Goal: Transaction & Acquisition: Purchase product/service

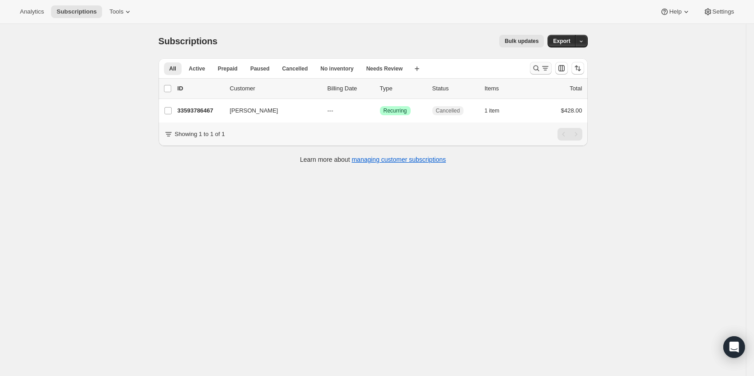
click at [543, 66] on div "Search and filter results" at bounding box center [541, 68] width 18 height 9
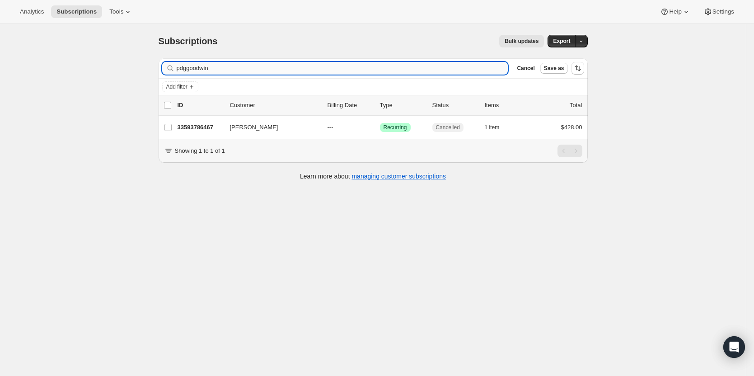
click at [277, 62] on input "pdggoodwin" at bounding box center [343, 68] width 332 height 13
click at [276, 62] on input "pdggoodwin" at bounding box center [343, 68] width 332 height 13
click at [275, 65] on input "pdggoodwin" at bounding box center [343, 68] width 332 height 13
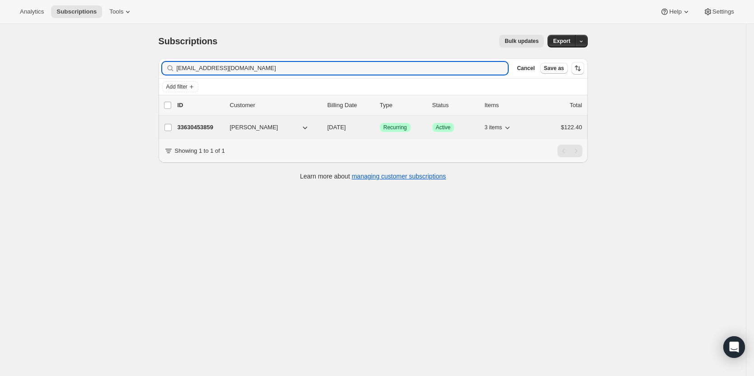
type input "knmcmahon08@gmail.com"
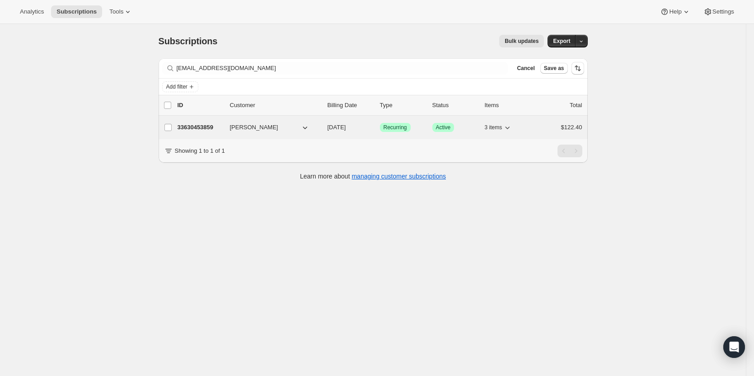
click at [202, 127] on p "33630453859" at bounding box center [200, 127] width 45 height 9
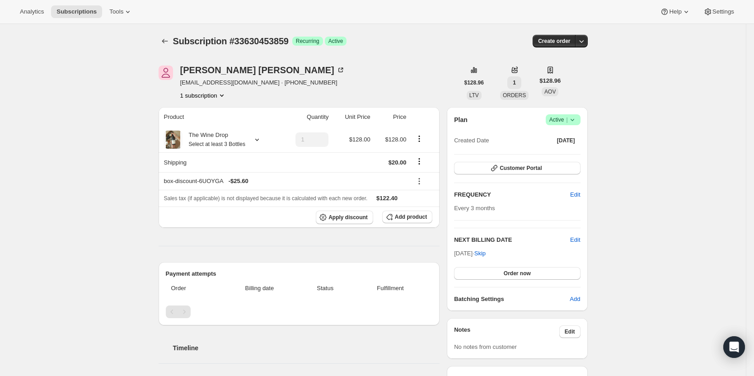
click at [509, 82] on button "1" at bounding box center [514, 82] width 14 height 13
click at [369, 68] on div "Joe Mcmahon knmcmahon08@gmail.com · +12174166332 1 subscription" at bounding box center [309, 82] width 300 height 34
click at [222, 94] on icon "Product actions" at bounding box center [221, 95] width 9 height 9
click at [293, 100] on div "Joe Mcmahon knmcmahon08@gmail.com · +12174166332 1 subscription $128.96 LTV 1 O…" at bounding box center [369, 291] width 436 height 480
click at [587, 43] on button "button" at bounding box center [581, 41] width 13 height 13
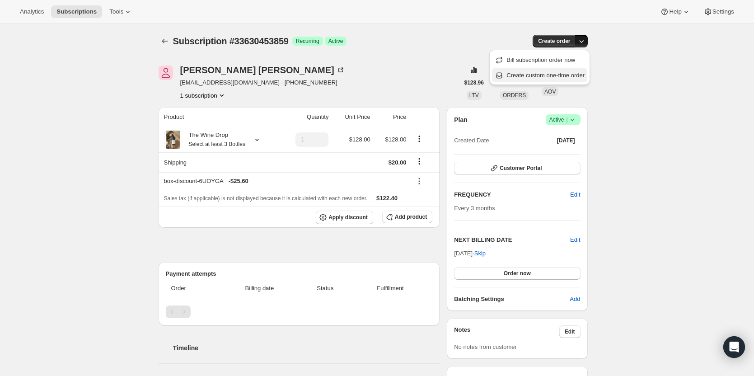
click at [562, 78] on span "Create custom one-time order" at bounding box center [545, 75] width 78 height 7
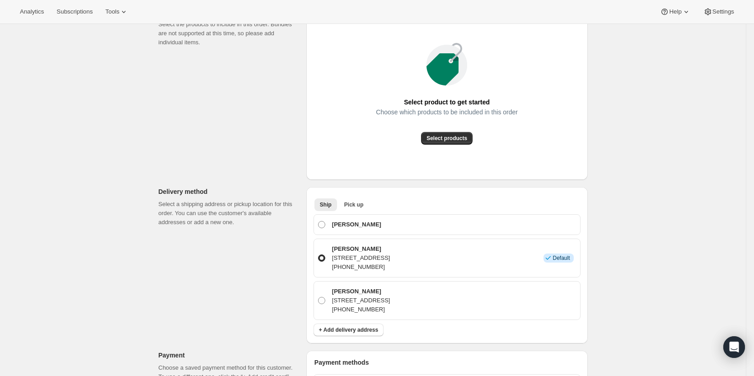
scroll to position [136, 0]
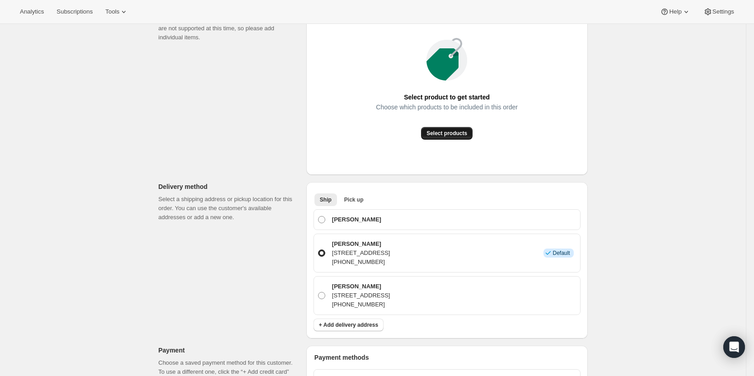
click at [458, 133] on span "Select products" at bounding box center [446, 133] width 41 height 7
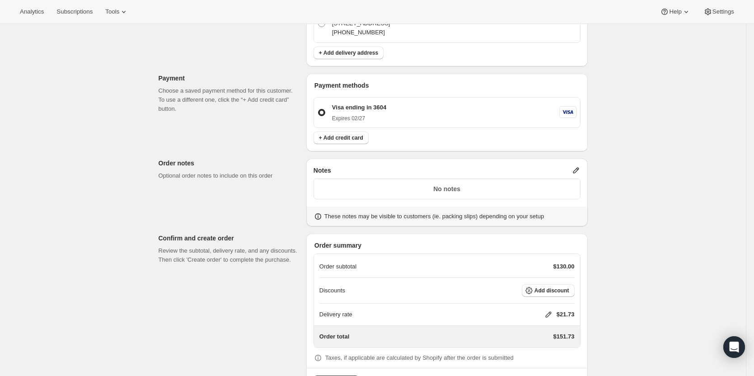
scroll to position [398, 0]
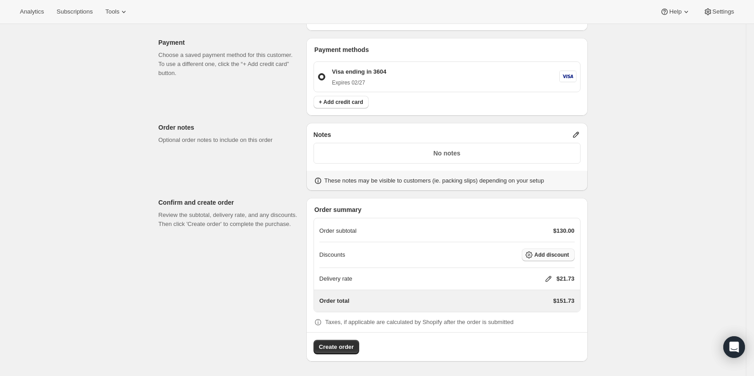
click at [543, 258] on button "Add discount" at bounding box center [548, 254] width 53 height 13
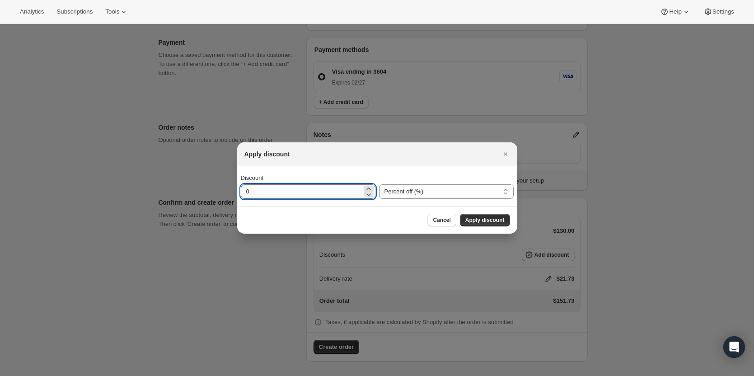
click at [356, 197] on input "0" at bounding box center [301, 191] width 121 height 14
click at [422, 193] on select "Percent off (%) Amount off ($)" at bounding box center [446, 191] width 135 height 14
click at [379, 184] on select "Percent off (%) Amount off ($)" at bounding box center [446, 191] width 135 height 14
click at [336, 188] on input "0" at bounding box center [301, 191] width 121 height 14
click at [335, 188] on input "0" at bounding box center [301, 191] width 121 height 14
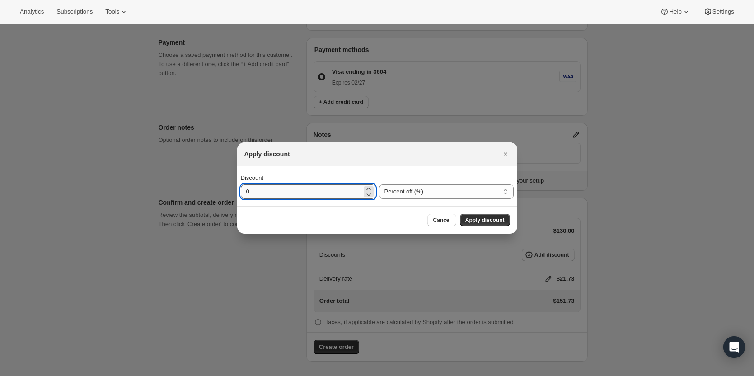
click at [334, 188] on input "0" at bounding box center [301, 191] width 121 height 14
type input "100"
click at [505, 219] on button "Apply discount" at bounding box center [485, 220] width 50 height 13
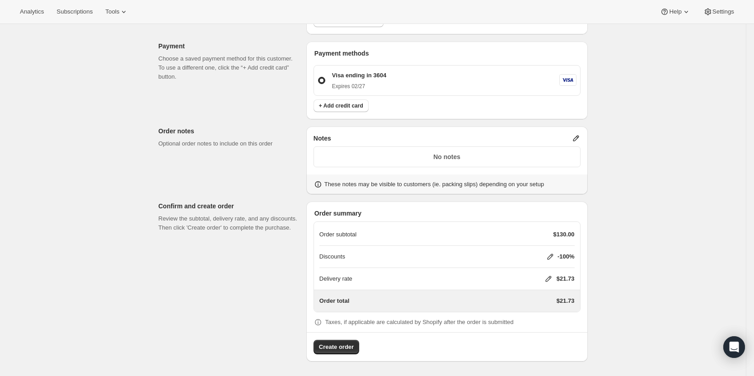
click at [547, 279] on icon at bounding box center [548, 278] width 9 height 9
click at [552, 333] on button "Save" at bounding box center [545, 333] width 23 height 13
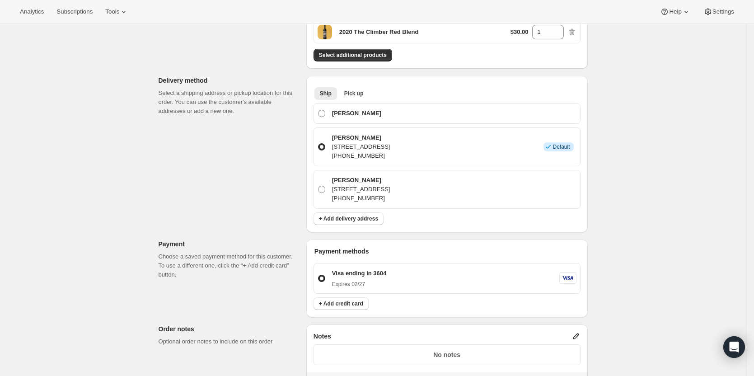
scroll to position [168, 0]
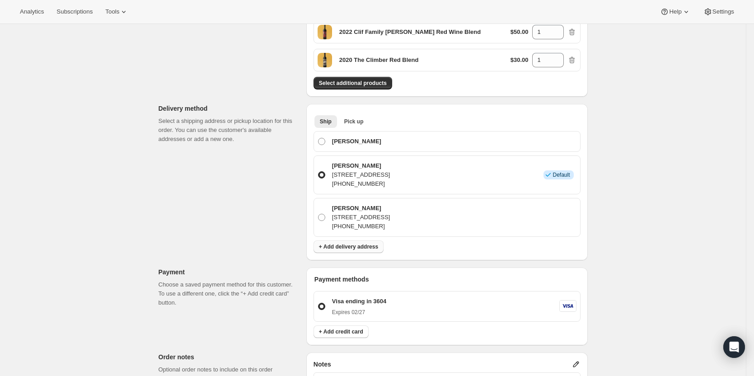
click at [341, 249] on span "+ Add delivery address" at bounding box center [348, 246] width 59 height 7
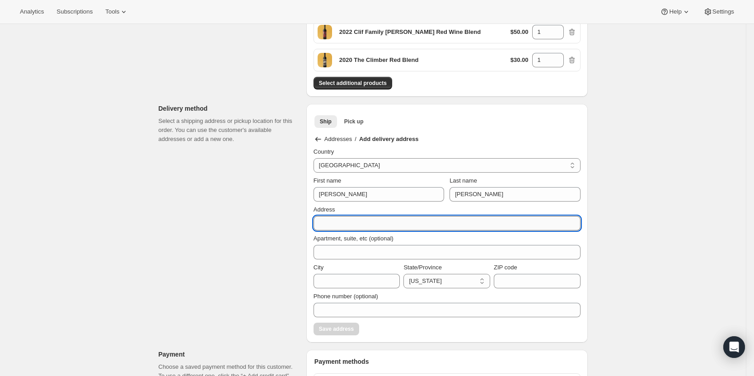
click at [362, 223] on input "Address" at bounding box center [446, 223] width 267 height 14
type input "F"
click at [446, 130] on div "Ship Pick up More views Ship Pick up More views" at bounding box center [446, 121] width 267 height 20
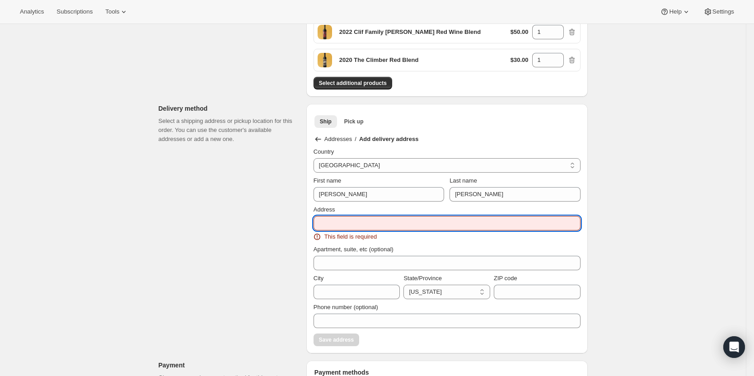
click at [353, 226] on input "Address" at bounding box center [446, 223] width 267 height 14
click at [482, 248] on div "Apartment, suite, etc (optional)" at bounding box center [446, 249] width 267 height 9
click at [384, 220] on input "Address" at bounding box center [446, 223] width 267 height 14
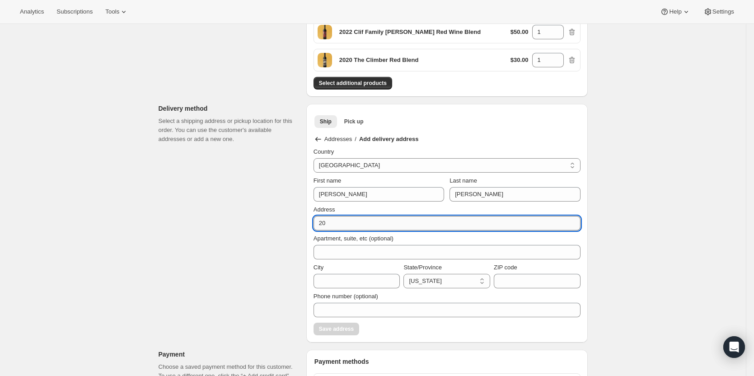
type input "2"
type input "225 E 17th Ave"
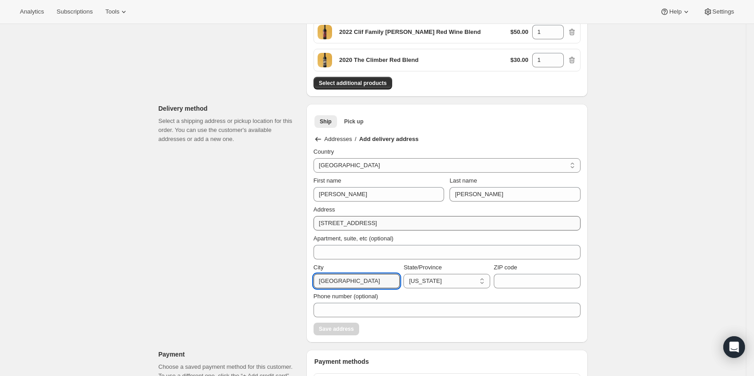
type input "Denver"
select select "CO"
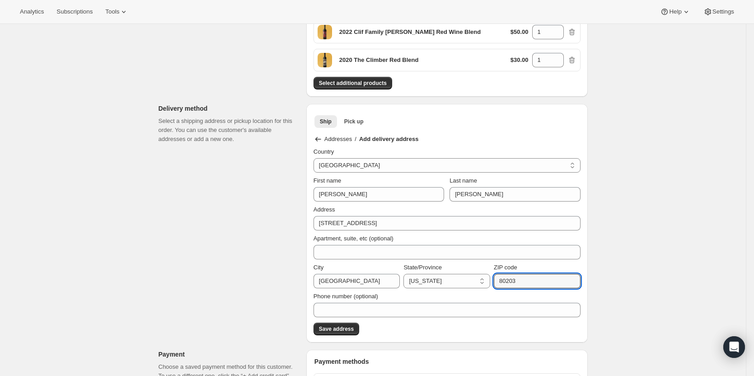
type input "80203"
click at [272, 260] on div "Customer Confirm the correct customer before creating the order. Shopify will a…" at bounding box center [369, 280] width 436 height 780
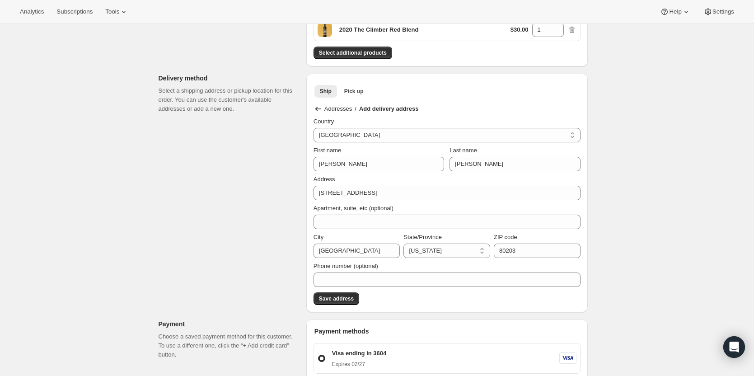
scroll to position [214, 0]
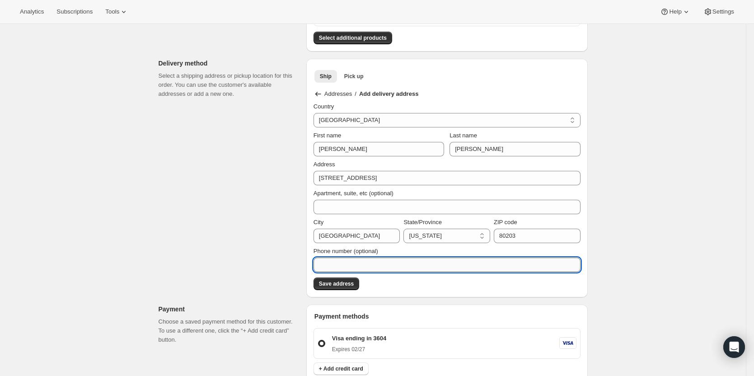
click at [395, 265] on input "Phone number (optional)" at bounding box center [446, 264] width 267 height 14
click at [483, 261] on input "Phone number (optional)" at bounding box center [446, 264] width 267 height 14
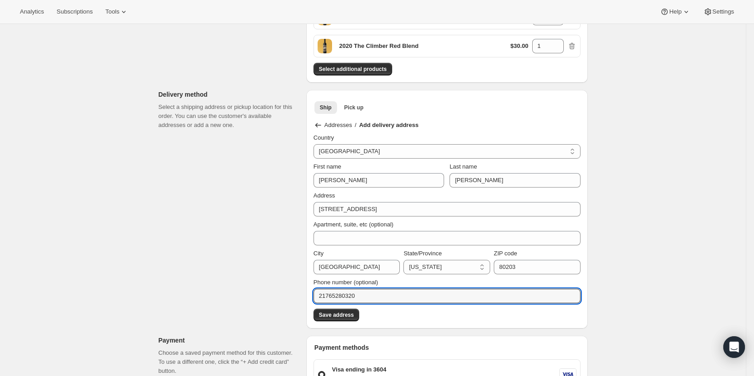
scroll to position [168, 0]
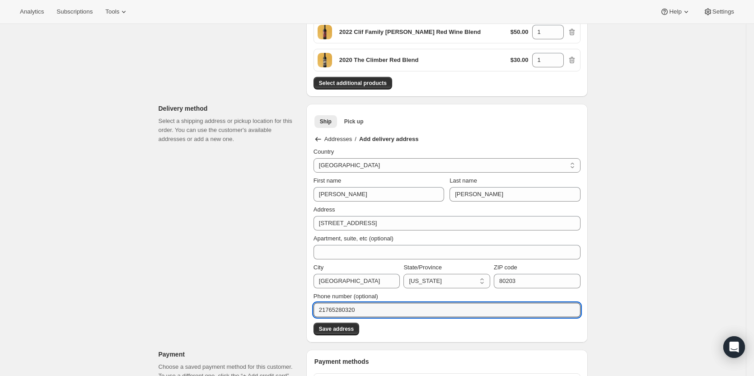
type input "21765280320"
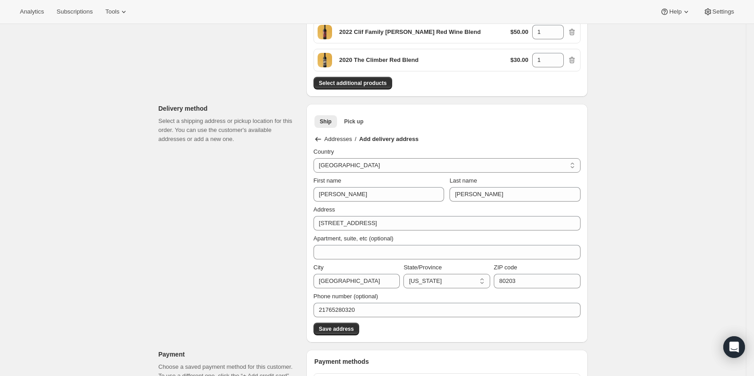
click at [369, 234] on div "Apartment, suite, etc (optional)" at bounding box center [446, 244] width 267 height 29
click at [378, 196] on input "Kelly" at bounding box center [378, 194] width 131 height 14
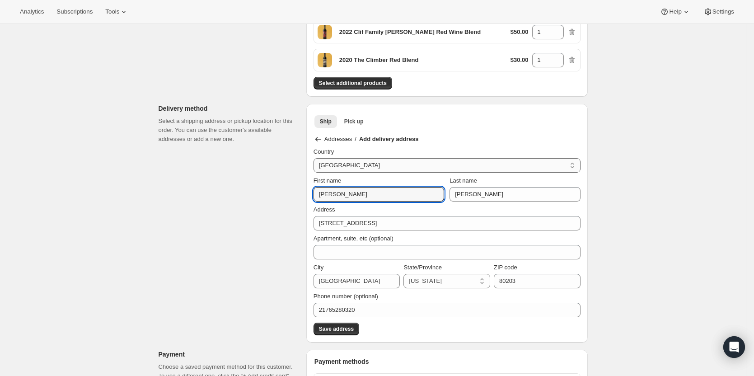
click at [392, 165] on select "United States" at bounding box center [446, 165] width 267 height 14
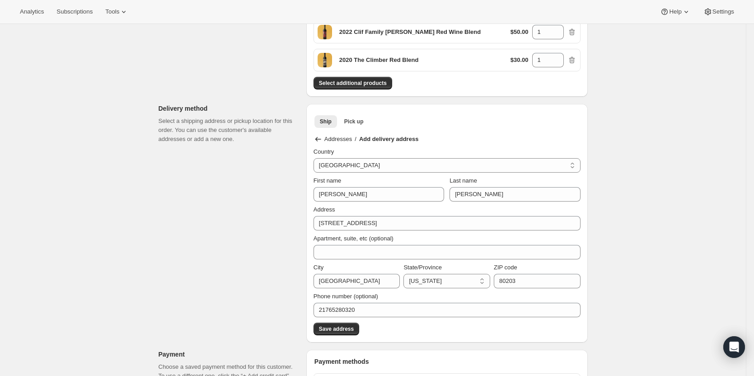
click at [468, 139] on div "Addresses / Add delivery address" at bounding box center [446, 139] width 267 height 9
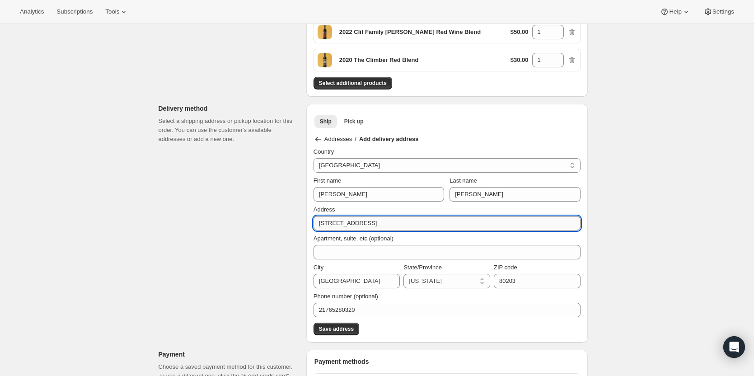
click at [318, 225] on input "225 E 17th Ave" at bounding box center [446, 223] width 267 height 14
click at [337, 221] on input "FedEx 225 E 17th Ave" at bounding box center [446, 223] width 267 height 14
type input "FedEx Office Ship Center 225 E 17th Ave"
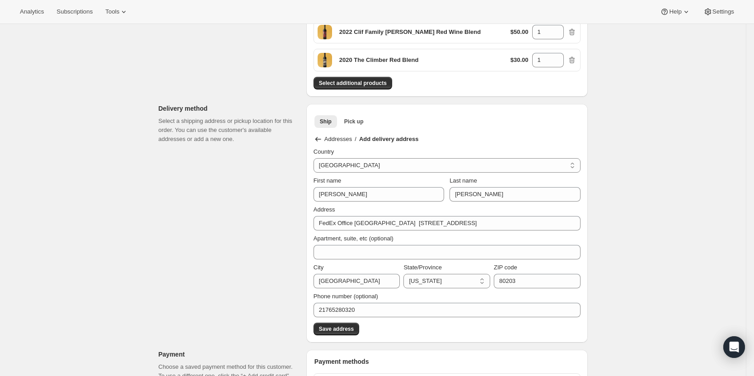
click at [711, 205] on div "Create one-time order. This page is ready Create one-time order Customer Confir…" at bounding box center [373, 269] width 746 height 828
click at [335, 329] on span "Save address" at bounding box center [336, 328] width 35 height 7
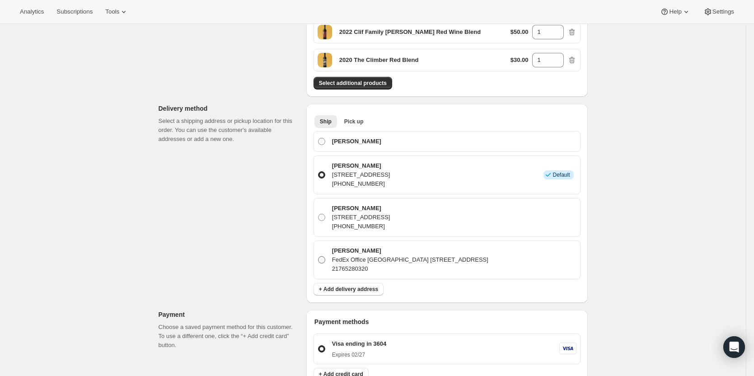
click at [321, 260] on span at bounding box center [321, 259] width 7 height 7
click at [318, 257] on input "Kelly McMahon FedEx Office Ship Center 225 E 17th Ave, Denver, CO, 80203, Unite…" at bounding box center [318, 256] width 0 height 0
radio input "true"
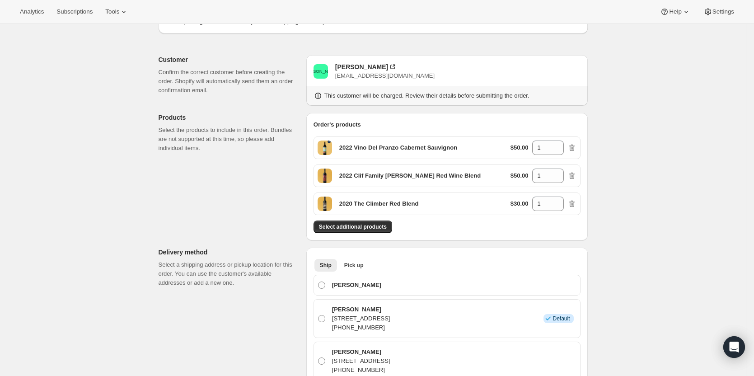
scroll to position [181, 0]
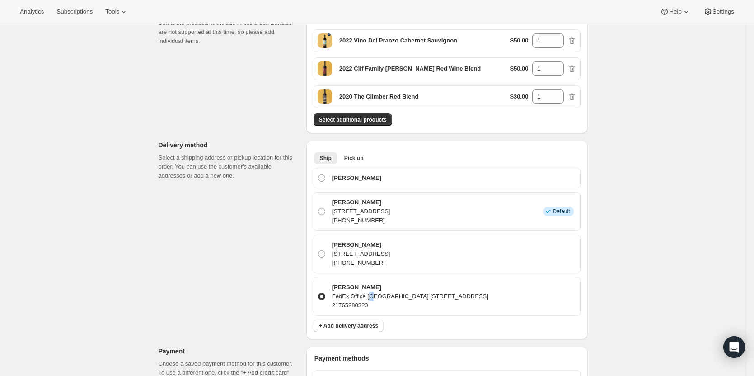
click at [373, 298] on p "FedEx Office Ship Center 225 E 17th Ave, Denver, CO, 80203, United States" at bounding box center [410, 296] width 156 height 9
click at [352, 288] on p "Kelly McMahon" at bounding box center [410, 287] width 156 height 9
click at [318, 293] on input "Kelly McMahon FedEx Office Ship Center 225 E 17th Ave, Denver, CO, 80203, Unite…" at bounding box center [318, 293] width 0 height 0
click at [352, 286] on p "Kelly McMahon" at bounding box center [410, 287] width 156 height 9
click at [318, 293] on input "Kelly McMahon FedEx Office Ship Center 225 E 17th Ave, Denver, CO, 80203, Unite…" at bounding box center [318, 293] width 0 height 0
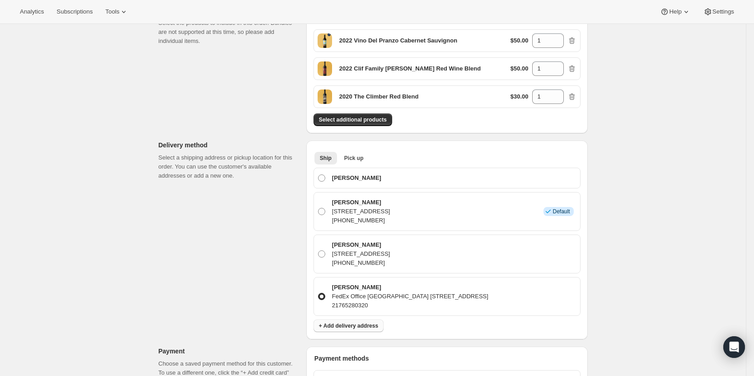
click at [351, 328] on span "+ Add delivery address" at bounding box center [348, 325] width 59 height 7
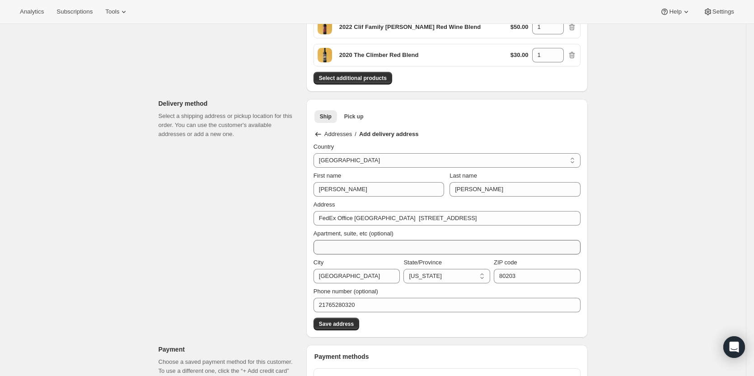
scroll to position [271, 0]
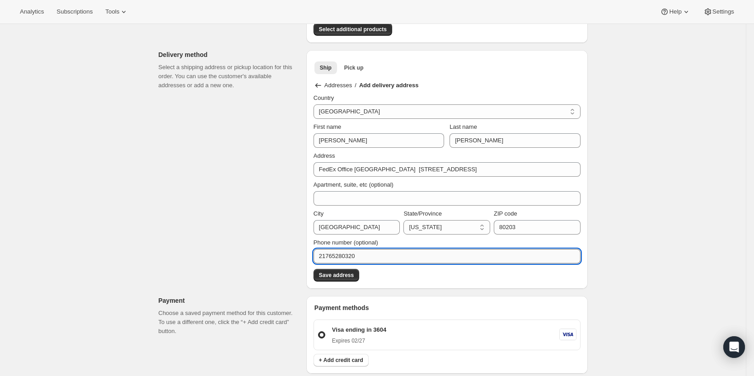
click at [323, 256] on input "21765280320" at bounding box center [446, 256] width 267 height 14
click at [388, 253] on input "(217)65280320" at bounding box center [446, 256] width 267 height 14
type input "(217) 652-8032"
click at [344, 276] on span "Save address" at bounding box center [336, 274] width 35 height 7
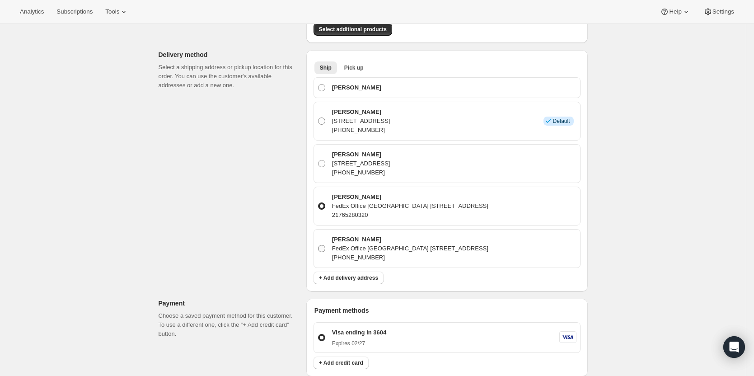
click at [380, 253] on p "(217) 652-8032" at bounding box center [410, 257] width 156 height 9
click at [318, 245] on input "Kelly McMahon FedEx Office Ship Center 225 E 17th Ave, Denver, CA, 80203, Unite…" at bounding box center [318, 245] width 0 height 0
radio input "true"
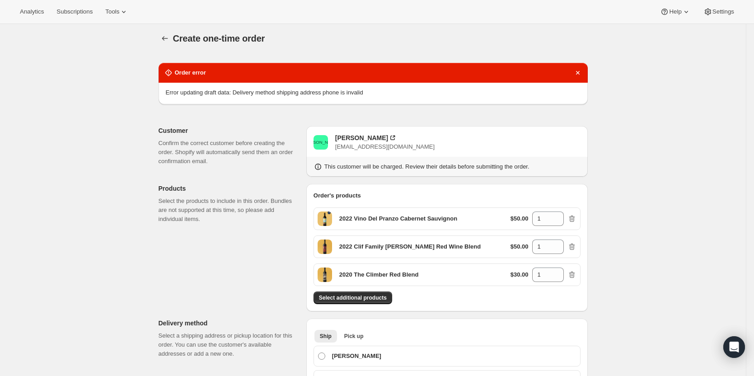
scroll to position [0, 0]
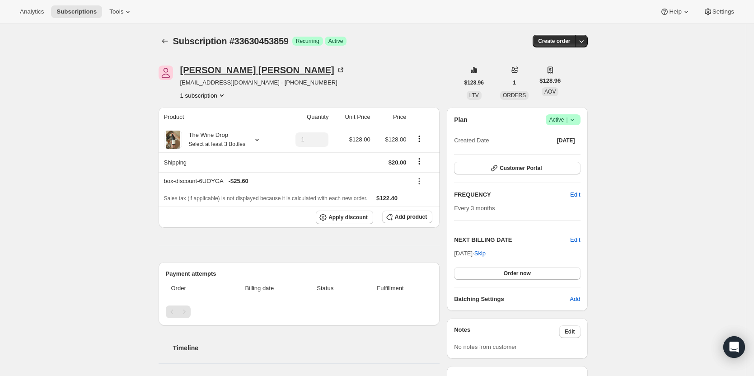
drag, startPoint x: 232, startPoint y: 70, endPoint x: 196, endPoint y: 73, distance: 35.4
click at [196, 73] on div "Joe Mcmahon" at bounding box center [262, 69] width 165 height 9
click at [586, 42] on icon "button" at bounding box center [581, 41] width 9 height 9
click at [577, 74] on span "Create custom one-time order" at bounding box center [545, 75] width 78 height 7
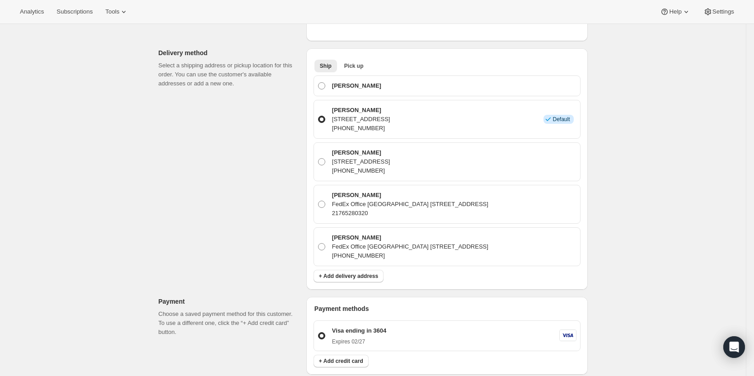
scroll to position [271, 0]
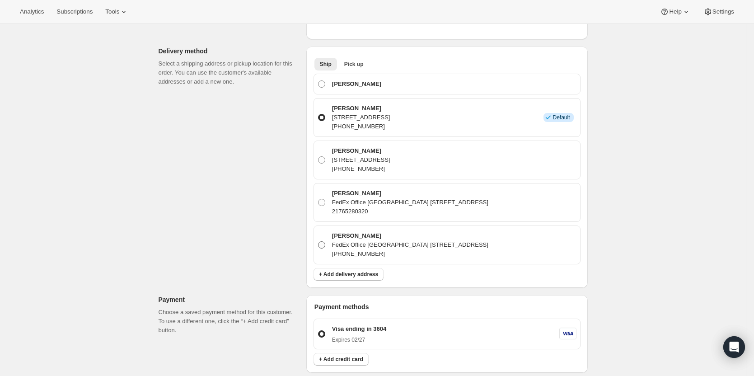
click at [331, 242] on label "Kelly McMahon FedEx Office Ship Center 225 E 17th Ave, Denver, CA, 80203, Unite…" at bounding box center [447, 244] width 259 height 31
click at [318, 242] on input "Kelly McMahon FedEx Office Ship Center 225 E 17th Ave, Denver, CA, 80203, Unite…" at bounding box center [318, 241] width 0 height 0
radio input "true"
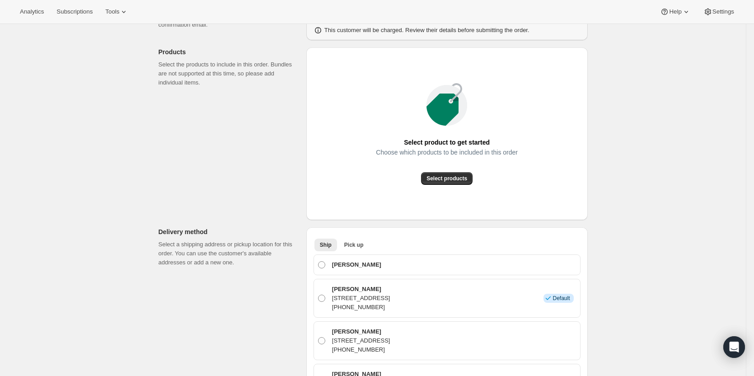
scroll to position [0, 0]
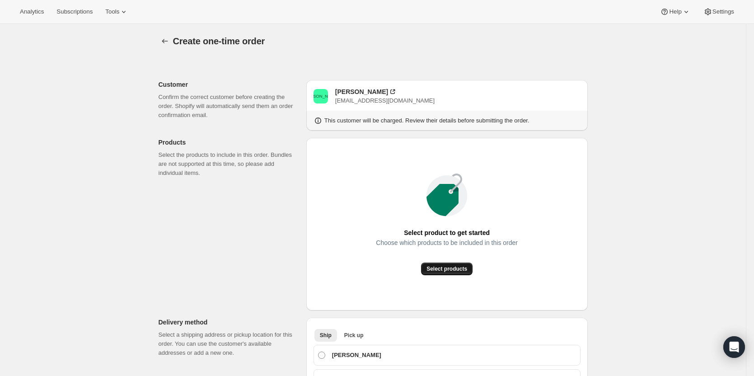
click at [464, 270] on span "Select products" at bounding box center [446, 268] width 41 height 7
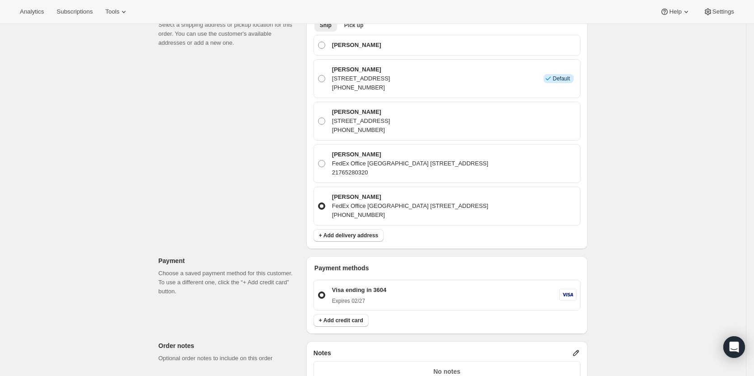
scroll to position [316, 0]
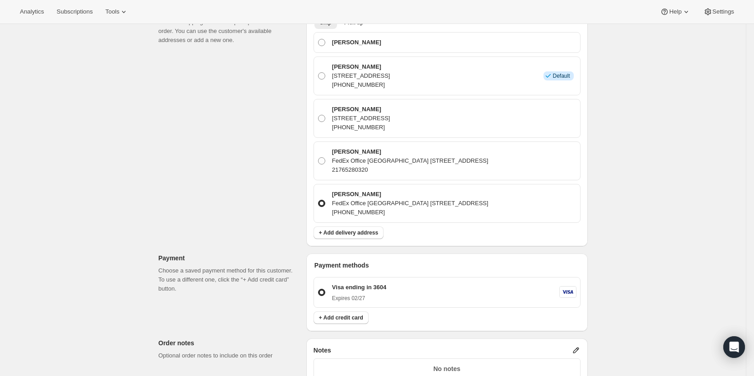
click at [488, 203] on p "FedEx Office Ship Center 225 E 17th Ave, Denver, CA, 80203, United States" at bounding box center [410, 203] width 156 height 9
click at [318, 200] on input "Kelly McMahon FedEx Office Ship Center 225 E 17th Ave, Denver, CA, 80203, Unite…" at bounding box center [318, 200] width 0 height 0
click at [374, 212] on p "(217) 652-8032" at bounding box center [410, 212] width 156 height 9
click at [318, 200] on input "Kelly McMahon FedEx Office Ship Center 225 E 17th Ave, Denver, CA, 80203, Unite…" at bounding box center [318, 200] width 0 height 0
click at [374, 211] on p "(217) 652-8032" at bounding box center [410, 212] width 156 height 9
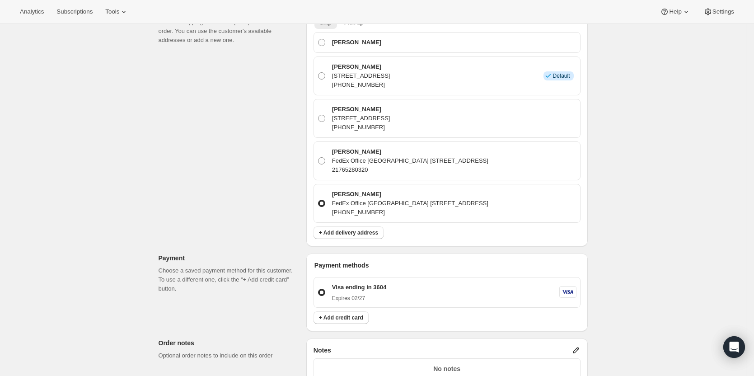
click at [318, 200] on input "Kelly McMahon FedEx Office Ship Center 225 E 17th Ave, Denver, CA, 80203, Unite…" at bounding box center [318, 200] width 0 height 0
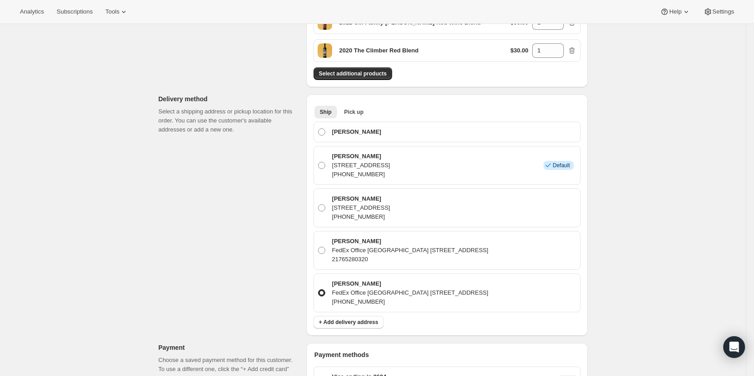
scroll to position [226, 0]
click at [357, 117] on button "Pick up" at bounding box center [354, 113] width 30 height 13
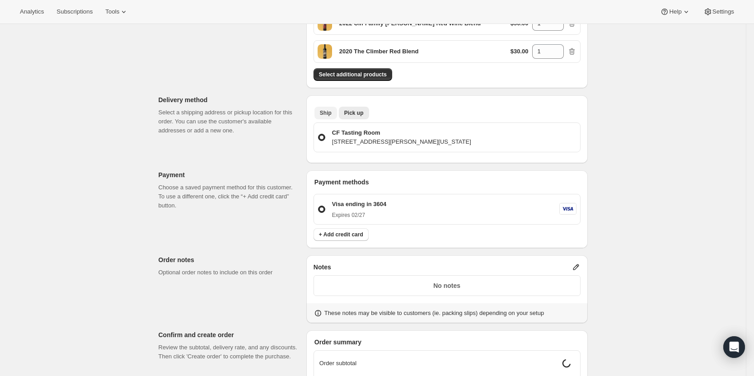
click at [324, 116] on span "Ship" at bounding box center [326, 112] width 12 height 7
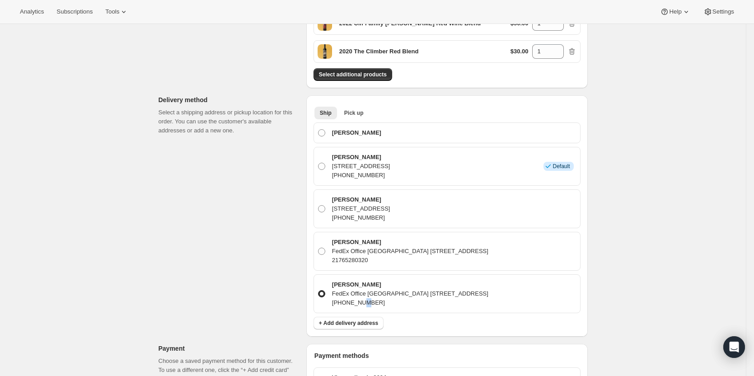
click at [360, 299] on p "(217) 652-8032" at bounding box center [410, 302] width 156 height 9
drag, startPoint x: 360, startPoint y: 299, endPoint x: 360, endPoint y: 291, distance: 7.2
click at [361, 299] on p "(217) 652-8032" at bounding box center [410, 302] width 156 height 9
click at [318, 290] on input "Kelly McMahon FedEx Office Ship Center 225 E 17th Ave, Denver, CA, 80203, Unite…" at bounding box center [318, 290] width 0 height 0
click at [329, 289] on label "Kelly McMahon FedEx Office Ship Center 225 E 17th Ave, Denver, CA, 80203, Unite…" at bounding box center [447, 293] width 259 height 31
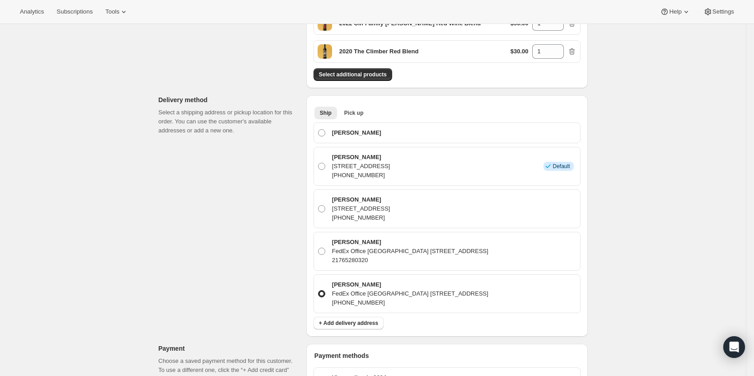
click at [318, 290] on input "Kelly McMahon FedEx Office Ship Center 225 E 17th Ave, Denver, CA, 80203, Unite…" at bounding box center [318, 290] width 0 height 0
click at [328, 256] on label "Kelly McMahon FedEx Office Ship Center 225 E 17th Ave, Denver, CO, 80203, Unite…" at bounding box center [447, 251] width 259 height 31
click at [318, 248] on input "Kelly McMahon FedEx Office Ship Center 225 E 17th Ave, Denver, CO, 80203, Unite…" at bounding box center [318, 248] width 0 height 0
radio input "true"
click at [343, 290] on div "Kelly McMahon FedEx Office Ship Center 225 E 17th Ave, Denver, CA, 80203, Unite…" at bounding box center [408, 293] width 159 height 27
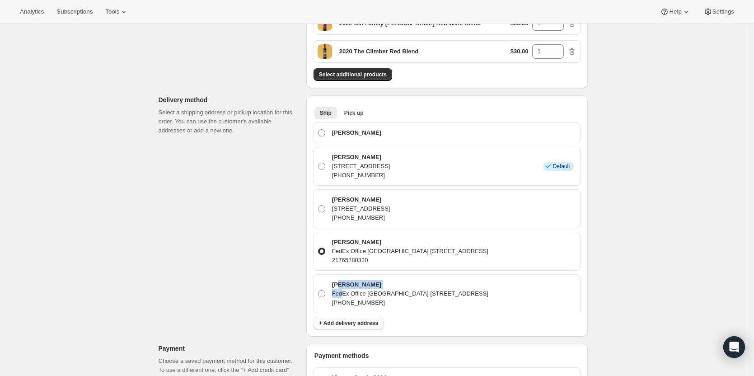
click at [336, 319] on button "+ Add delivery address" at bounding box center [348, 323] width 70 height 13
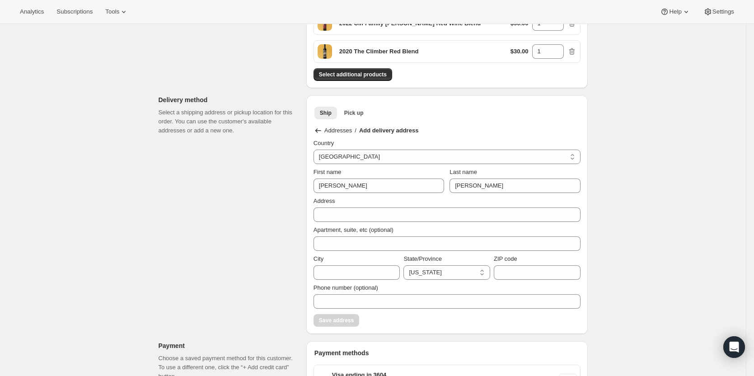
click at [599, 136] on div "Create one-time order. This page is ready Create one-time order Order error Err…" at bounding box center [373, 242] width 451 height 889
click at [327, 130] on p "Addresses" at bounding box center [338, 130] width 28 height 9
click at [322, 129] on icon at bounding box center [317, 130] width 9 height 9
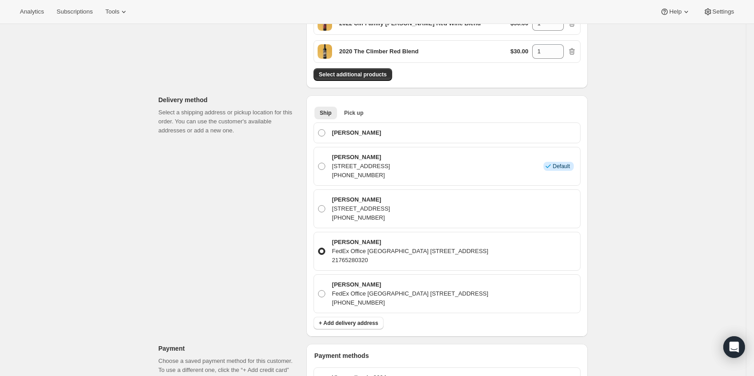
click at [380, 264] on div "Kelly McMahon FedEx Office Ship Center 225 E 17th Ave, Denver, CO, 80203, Unite…" at bounding box center [446, 251] width 267 height 39
click at [375, 244] on p "Kelly McMahon" at bounding box center [410, 242] width 156 height 9
click at [318, 248] on input "Kelly McMahon FedEx Office Ship Center 225 E 17th Ave, Denver, CO, 80203, Unite…" at bounding box center [318, 248] width 0 height 0
click at [371, 244] on p "Kelly McMahon" at bounding box center [410, 242] width 156 height 9
click at [318, 248] on input "Kelly McMahon FedEx Office Ship Center 225 E 17th Ave, Denver, CO, 80203, Unite…" at bounding box center [318, 248] width 0 height 0
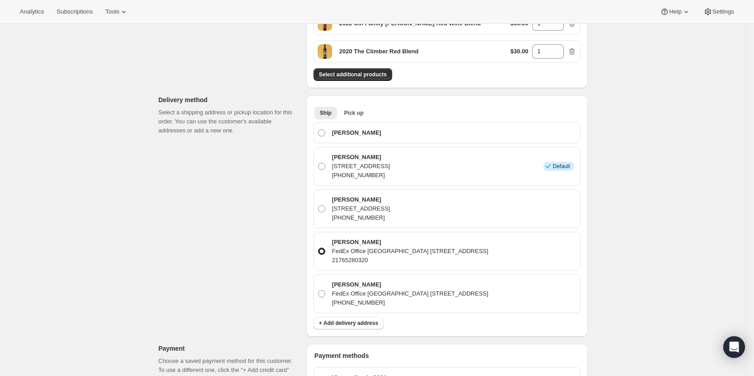
drag, startPoint x: 370, startPoint y: 241, endPoint x: 303, endPoint y: 244, distance: 67.4
click at [303, 244] on div "Order error Error creating draft data: Delivery method shipping address zip is …" at bounding box center [369, 249] width 436 height 835
drag, startPoint x: 387, startPoint y: 262, endPoint x: 334, endPoint y: 252, distance: 53.4
click at [334, 252] on div "Kelly McMahon FedEx Office Ship Center 225 E 17th Ave, Denver, CO, 80203, Unite…" at bounding box center [408, 251] width 159 height 27
copy div "FedEx Office Ship Center 225 E 17th Ave, Denver, CO, 80203, United States 21765…"
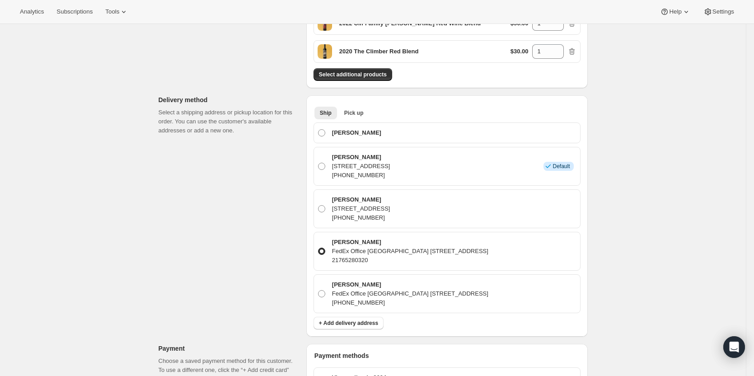
click at [314, 290] on div "Ship Pick up More views Ship Pick up More views Joe Mcmahon Kelly McMahon 1781 …" at bounding box center [446, 215] width 281 height 241
click at [321, 293] on span at bounding box center [321, 293] width 7 height 7
click at [318, 290] on input "Kelly McMahon FedEx Office Ship Center 225 E 17th Ave, Denver, CA, 80203, Unite…" at bounding box center [318, 290] width 0 height 0
radio input "true"
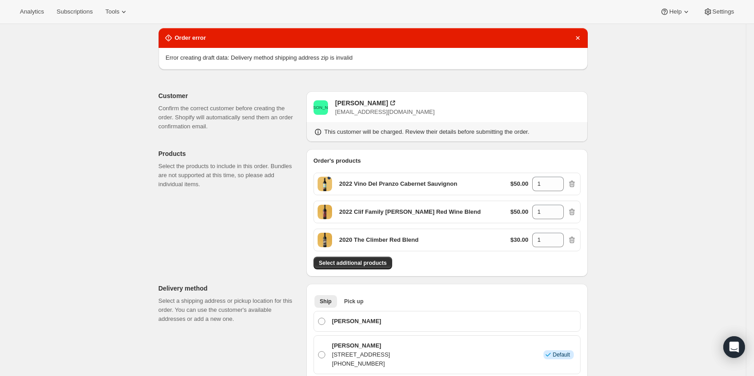
scroll to position [0, 0]
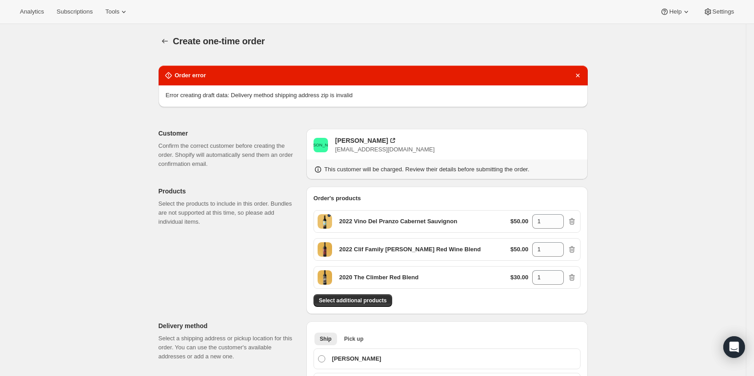
click at [353, 102] on div "Error creating draft data: Delivery method shipping address zip is invalid" at bounding box center [373, 96] width 429 height 22
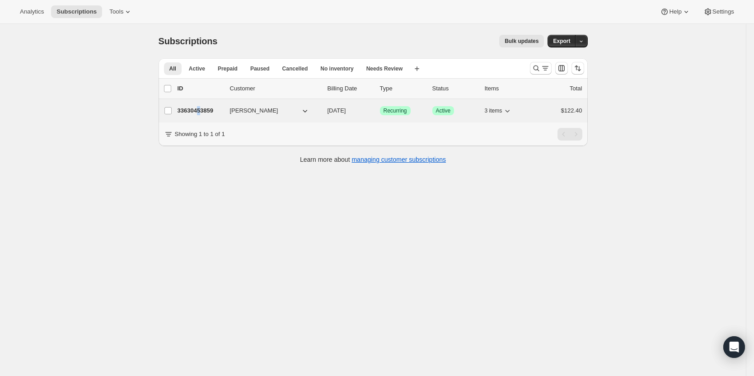
click at [201, 110] on p "33630453859" at bounding box center [200, 110] width 45 height 9
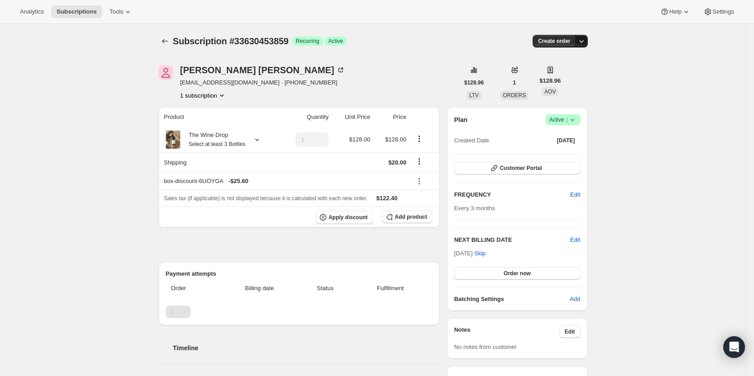
click at [582, 42] on icon "button" at bounding box center [581, 41] width 9 height 9
click at [576, 75] on span "Create custom one-time order" at bounding box center [545, 75] width 78 height 7
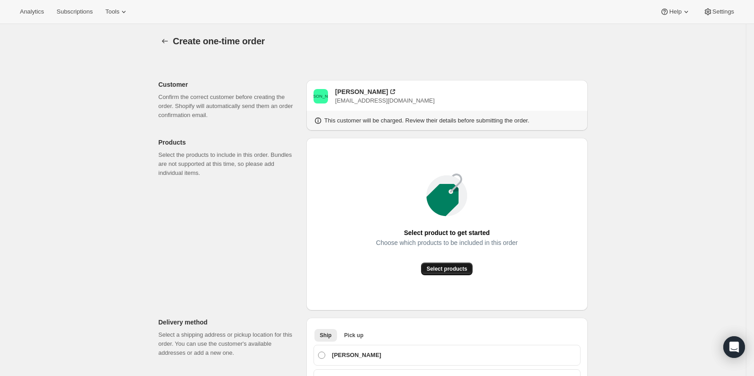
click at [442, 272] on button "Select products" at bounding box center [446, 268] width 51 height 13
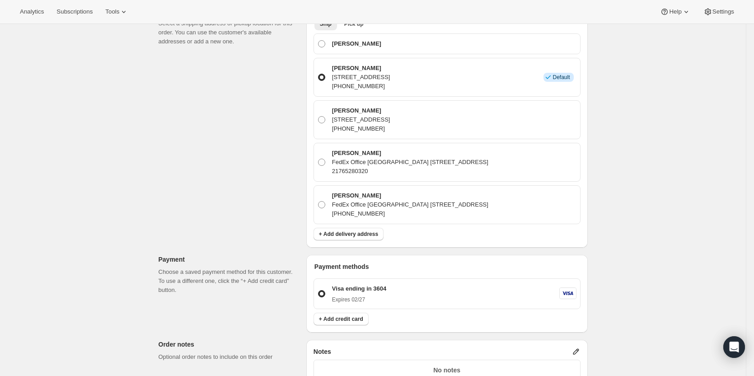
scroll to position [271, 0]
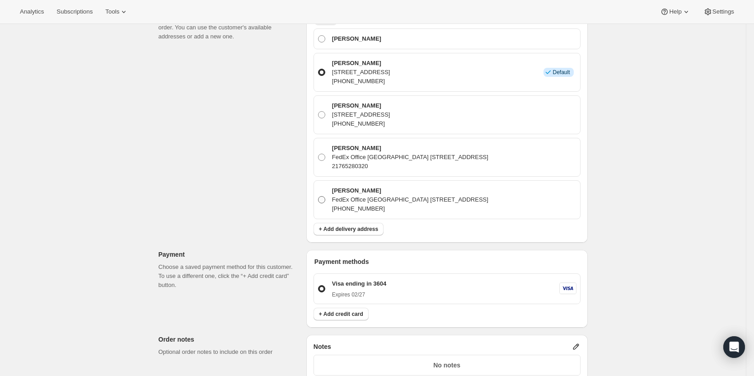
click at [384, 206] on p "(217) 652-8032" at bounding box center [410, 208] width 156 height 9
click at [318, 196] on input "Kelly McMahon FedEx Office Ship Center 225 E 17th Ave, Denver, CA, 80203, Unite…" at bounding box center [318, 196] width 0 height 0
radio input "true"
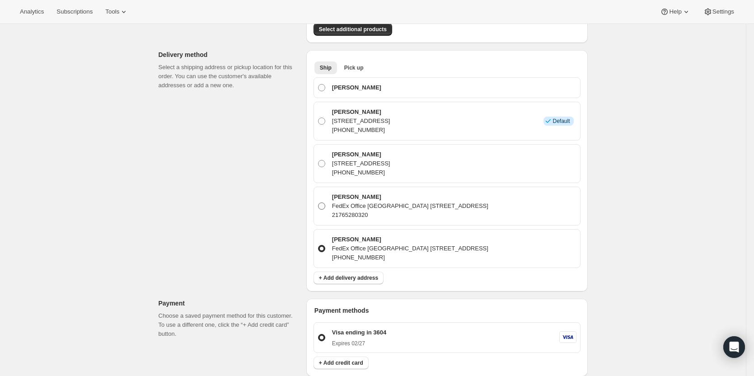
click at [412, 211] on p "21765280320" at bounding box center [410, 214] width 156 height 9
click at [318, 203] on input "Kelly McMahon FedEx Office Ship Center 225 E 17th Ave, Denver, CO, 80203, Unite…" at bounding box center [318, 202] width 0 height 0
radio input "true"
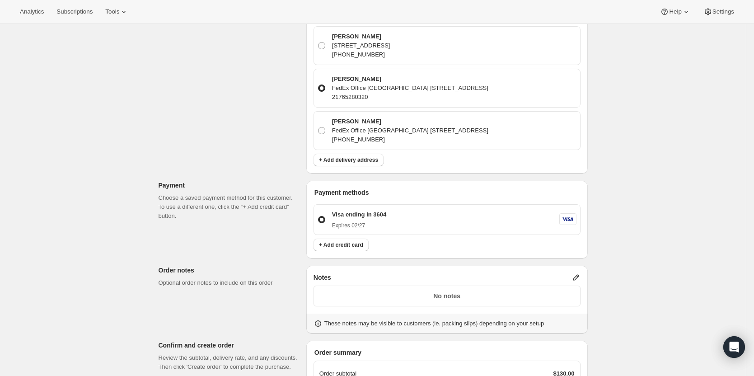
scroll to position [497, 0]
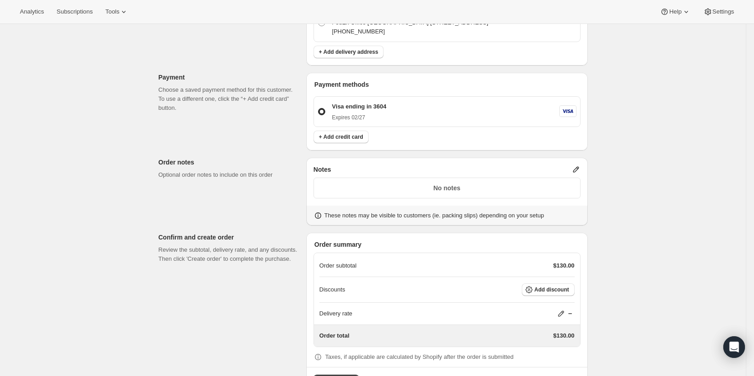
click at [565, 298] on div "Discounts Add discount" at bounding box center [446, 290] width 255 height 26
click at [562, 292] on span "Add discount" at bounding box center [551, 289] width 35 height 7
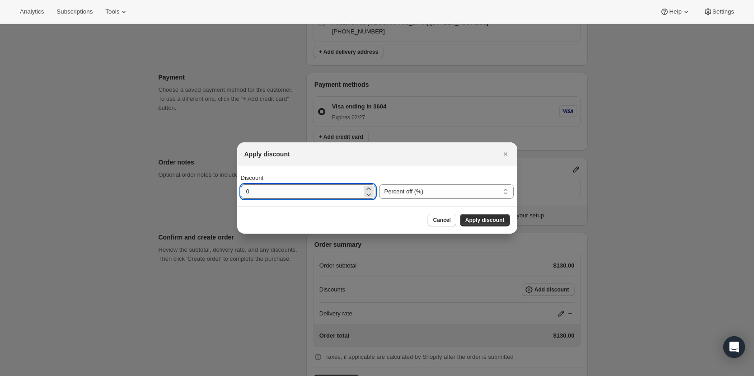
click at [320, 195] on input "0" at bounding box center [301, 191] width 121 height 14
drag, startPoint x: 320, startPoint y: 198, endPoint x: 196, endPoint y: 189, distance: 123.6
type input "100"
click at [478, 225] on button "Apply discount" at bounding box center [485, 220] width 50 height 13
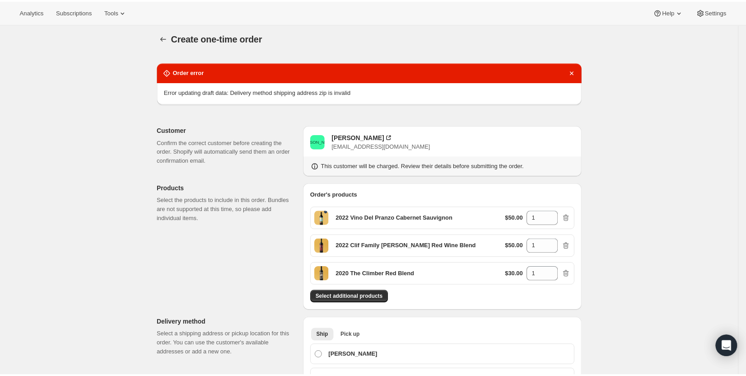
scroll to position [0, 0]
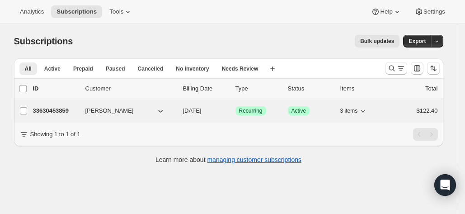
click at [44, 109] on p "33630453859" at bounding box center [55, 110] width 45 height 9
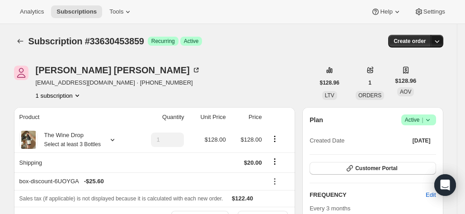
click at [441, 40] on icon "button" at bounding box center [436, 41] width 9 height 9
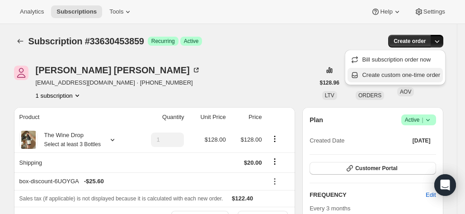
click at [415, 72] on span "Create custom one-time order" at bounding box center [401, 74] width 78 height 7
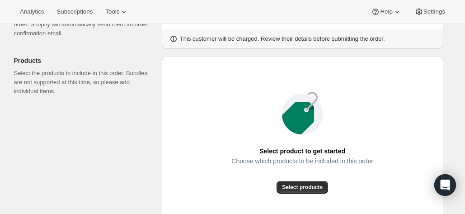
scroll to position [83, 0]
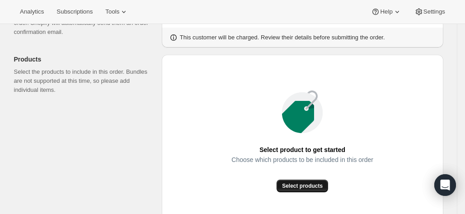
click at [299, 179] on button "Select products" at bounding box center [301, 185] width 51 height 13
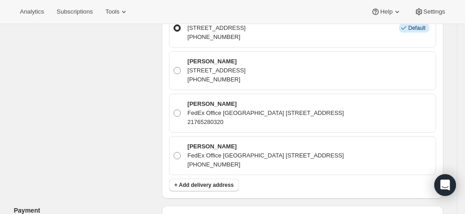
scroll to position [304, 0]
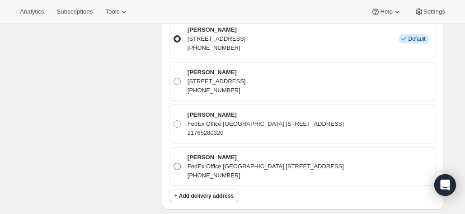
click at [280, 164] on p "FedEx Office Ship Center 225 E 17th Ave, Denver, CA, 80203, United States" at bounding box center [265, 166] width 156 height 9
click at [174, 163] on input "Kelly McMahon FedEx Office Ship Center 225 E 17th Ave, Denver, CA, 80203, Unite…" at bounding box center [173, 163] width 0 height 0
radio input "true"
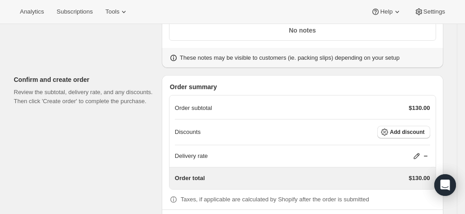
scroll to position [655, 0]
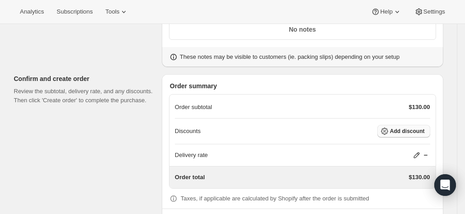
click at [408, 131] on span "Add discount" at bounding box center [407, 130] width 35 height 7
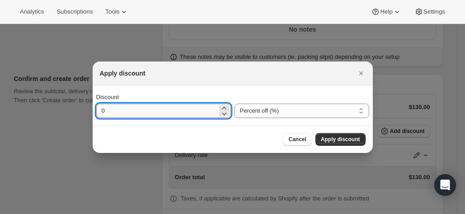
click at [201, 111] on input "0" at bounding box center [156, 110] width 121 height 14
type input "100"
click at [328, 137] on span "Apply discount" at bounding box center [340, 139] width 39 height 7
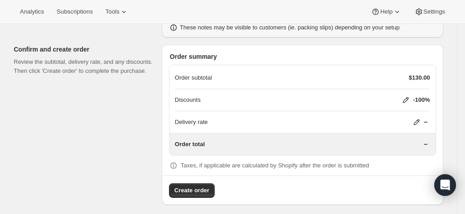
scroll to position [686, 0]
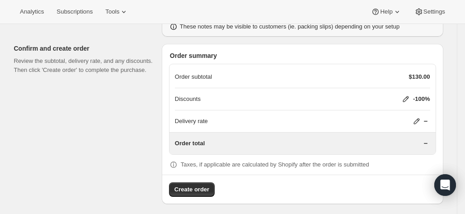
click at [421, 117] on icon at bounding box center [416, 121] width 9 height 9
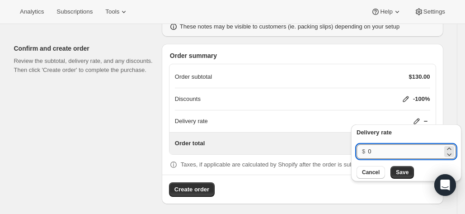
click at [393, 150] on input "0" at bounding box center [405, 151] width 75 height 14
click at [407, 174] on button "Save" at bounding box center [401, 172] width 23 height 13
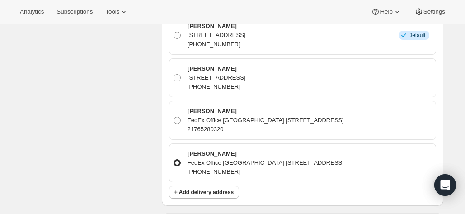
scroll to position [381, 0]
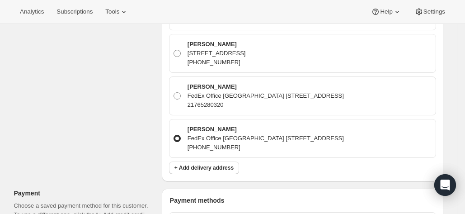
click at [254, 135] on p "FedEx Office Ship Center 225 E 17th Ave, Denver, CA, 80203, United States" at bounding box center [265, 138] width 156 height 9
click at [174, 135] on input "Kelly McMahon FedEx Office Ship Center 225 E 17th Ave, Denver, CA, 80203, Unite…" at bounding box center [173, 135] width 0 height 0
click at [207, 161] on button "+ Add delivery address" at bounding box center [204, 167] width 70 height 13
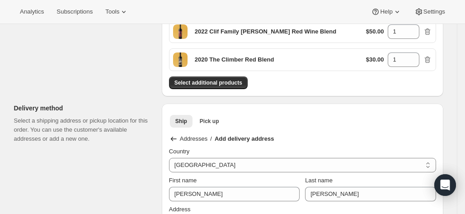
scroll to position [232, 0]
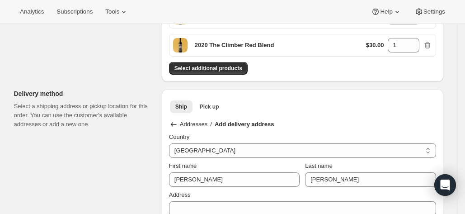
click at [202, 122] on p "Addresses" at bounding box center [194, 124] width 28 height 9
click at [173, 122] on icon at bounding box center [173, 124] width 9 height 9
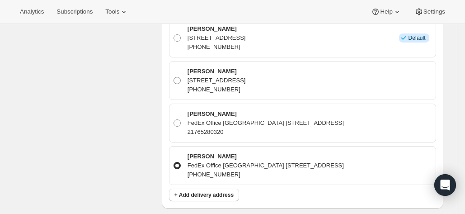
scroll to position [686, 0]
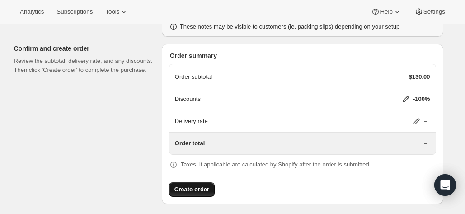
click at [195, 185] on span "Create order" at bounding box center [191, 189] width 35 height 9
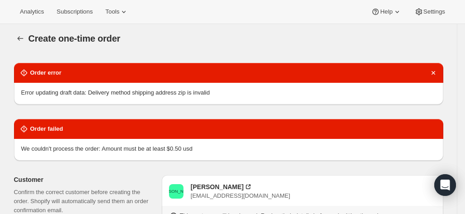
scroll to position [3, 0]
click at [20, 38] on icon "button" at bounding box center [20, 38] width 6 height 5
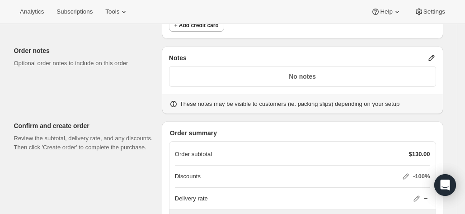
scroll to position [686, 0]
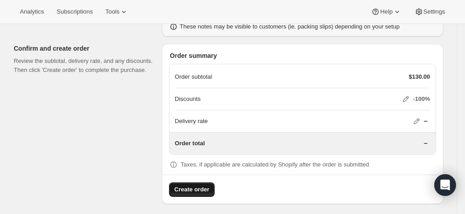
click at [404, 94] on icon at bounding box center [405, 98] width 9 height 9
click at [408, 96] on icon at bounding box center [405, 99] width 6 height 6
click at [420, 94] on p "-100%" at bounding box center [421, 98] width 17 height 9
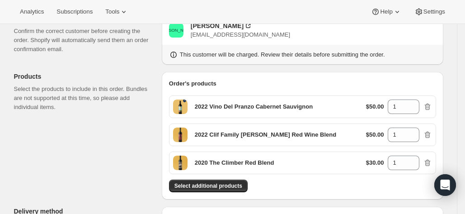
scroll to position [0, 0]
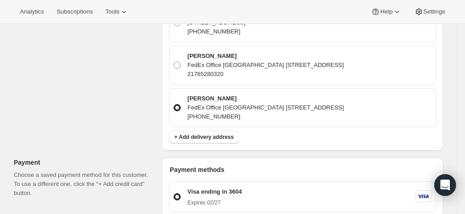
scroll to position [734, 0]
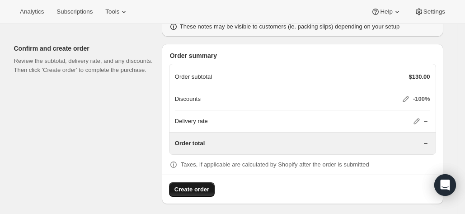
click at [417, 118] on icon at bounding box center [416, 121] width 6 height 6
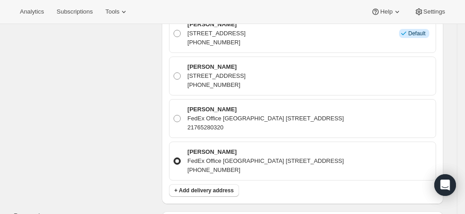
scroll to position [0, 0]
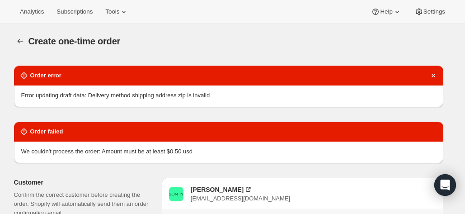
click at [28, 127] on icon at bounding box center [23, 131] width 9 height 9
click at [313, 141] on div "We couldn't process the order: Amount must be at least $0.50 usd" at bounding box center [228, 152] width 429 height 22
click at [341, 79] on div "Order error" at bounding box center [228, 75] width 418 height 9
click at [208, 191] on div "Joe Mcmahon" at bounding box center [217, 189] width 53 height 9
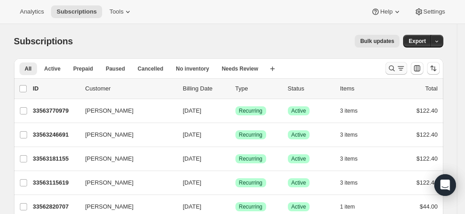
click at [398, 67] on icon "Search and filter results" at bounding box center [400, 68] width 9 height 9
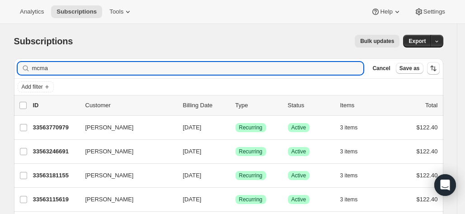
type input "mcma"
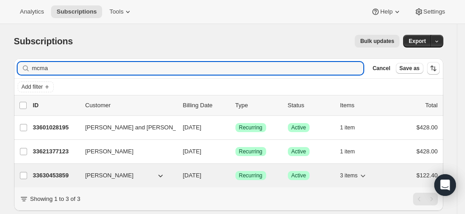
click at [113, 173] on span "[PERSON_NAME]" at bounding box center [109, 175] width 48 height 9
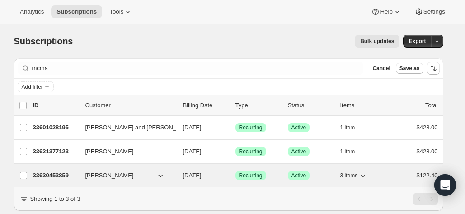
click at [59, 173] on p "33630453859" at bounding box center [55, 175] width 45 height 9
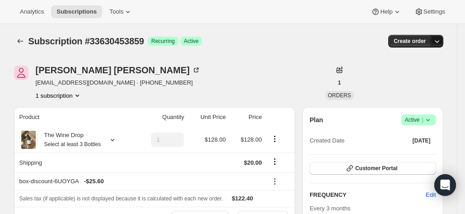
click at [438, 44] on icon "button" at bounding box center [436, 41] width 9 height 9
click at [395, 76] on span "Create custom one-time order" at bounding box center [401, 74] width 78 height 7
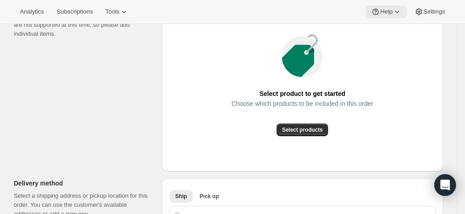
scroll to position [140, 0]
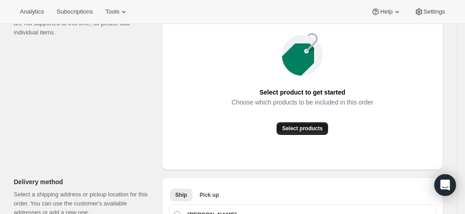
click at [291, 130] on span "Select products" at bounding box center [302, 128] width 41 height 7
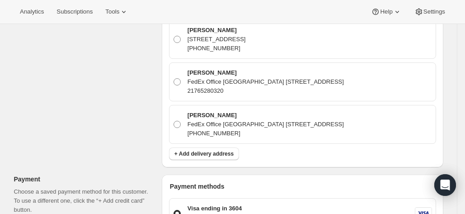
scroll to position [350, 0]
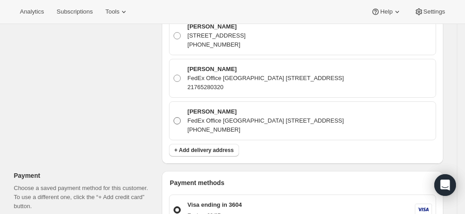
click at [178, 117] on span at bounding box center [176, 120] width 7 height 7
click at [174, 117] on input "Kelly McMahon FedEx Office Ship Center 225 E 17th Ave, Denver, CA, 80203, Unite…" at bounding box center [173, 117] width 0 height 0
radio input "true"
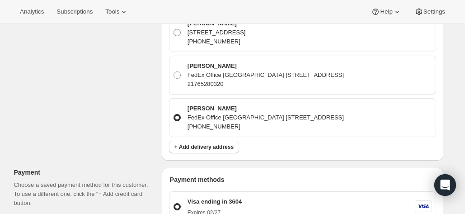
scroll to position [407, 0]
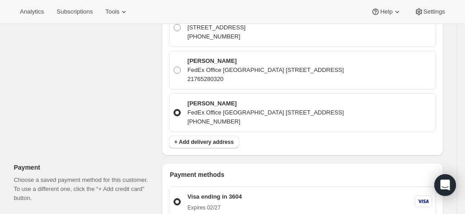
click at [344, 118] on p "(217) 652-8032" at bounding box center [265, 121] width 156 height 9
click at [174, 109] on input "Kelly McMahon FedEx Office Ship Center 225 E 17th Ave, Denver, CA, 80203, Unite…" at bounding box center [173, 109] width 0 height 0
click at [181, 69] on span at bounding box center [176, 69] width 7 height 7
click at [174, 67] on input "Kelly McMahon FedEx Office Ship Center 225 E 17th Ave, Denver, CO, 80203, Unite…" at bounding box center [173, 66] width 0 height 0
radio input "true"
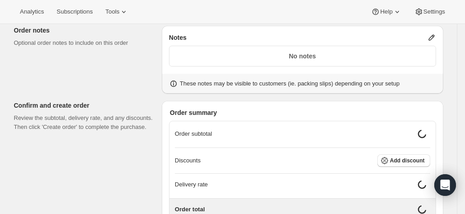
scroll to position [630, 0]
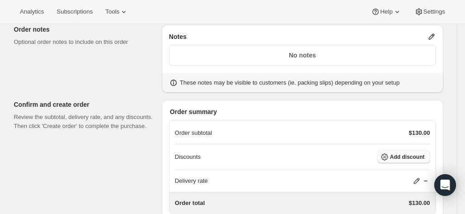
click at [425, 156] on span "Add discount" at bounding box center [407, 156] width 35 height 7
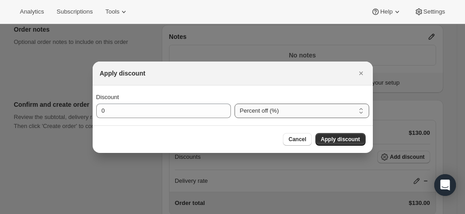
click at [270, 110] on select "Percent off (%) Amount off ($)" at bounding box center [301, 110] width 135 height 14
select select "fixedAmount"
click at [234, 103] on select "Percent off (%) Amount off ($)" at bounding box center [301, 110] width 135 height 14
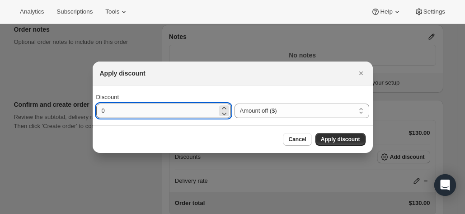
click at [189, 109] on input "0" at bounding box center [156, 110] width 121 height 14
type input "130"
click at [342, 139] on span "Apply discount" at bounding box center [340, 139] width 39 height 7
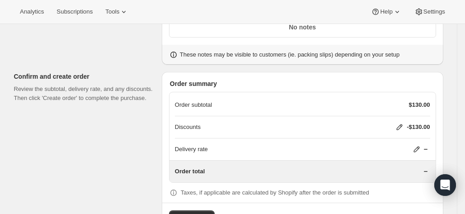
scroll to position [686, 0]
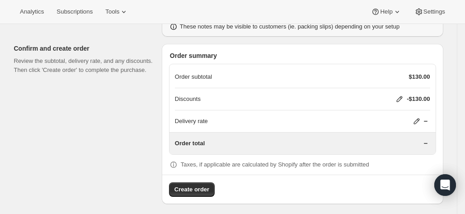
click at [417, 120] on icon at bounding box center [416, 121] width 6 height 6
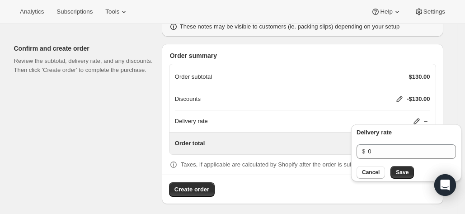
click at [379, 159] on div "Delivery rate $ 0 Cancel Save" at bounding box center [405, 153] width 99 height 51
click at [399, 172] on span "Save" at bounding box center [402, 171] width 13 height 7
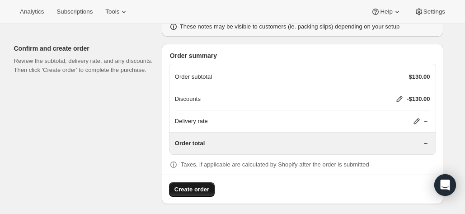
click at [204, 185] on span "Create order" at bounding box center [191, 189] width 35 height 9
